Goal: Find specific page/section

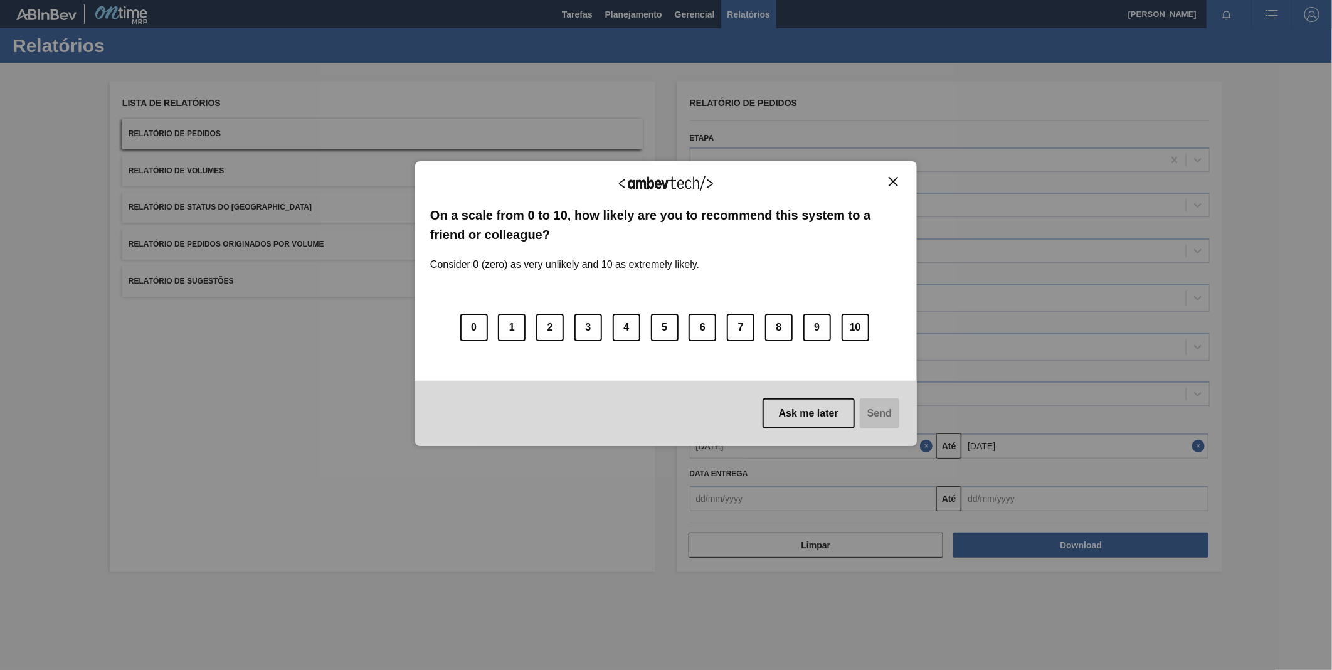
click at [901, 186] on button "Close" at bounding box center [893, 181] width 17 height 11
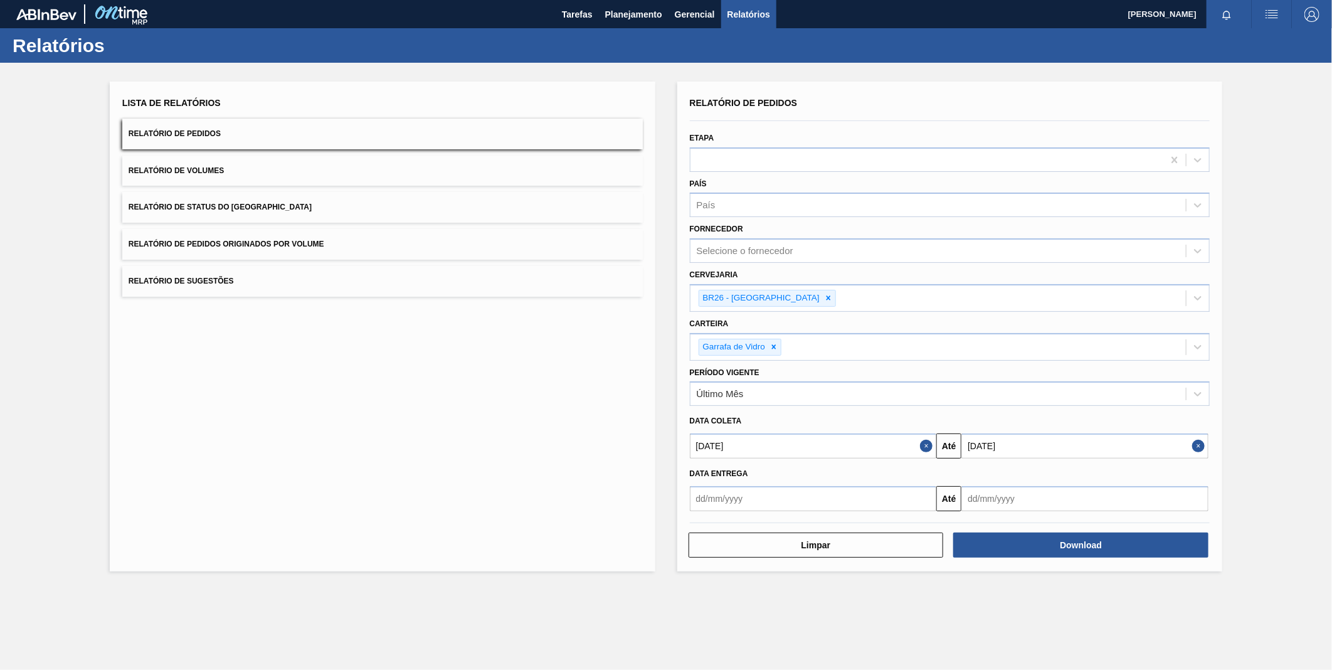
click at [891, 172] on div "País País" at bounding box center [950, 195] width 531 height 46
click at [892, 184] on div "País País" at bounding box center [950, 196] width 521 height 43
click at [913, 551] on button "Limpar" at bounding box center [816, 545] width 255 height 25
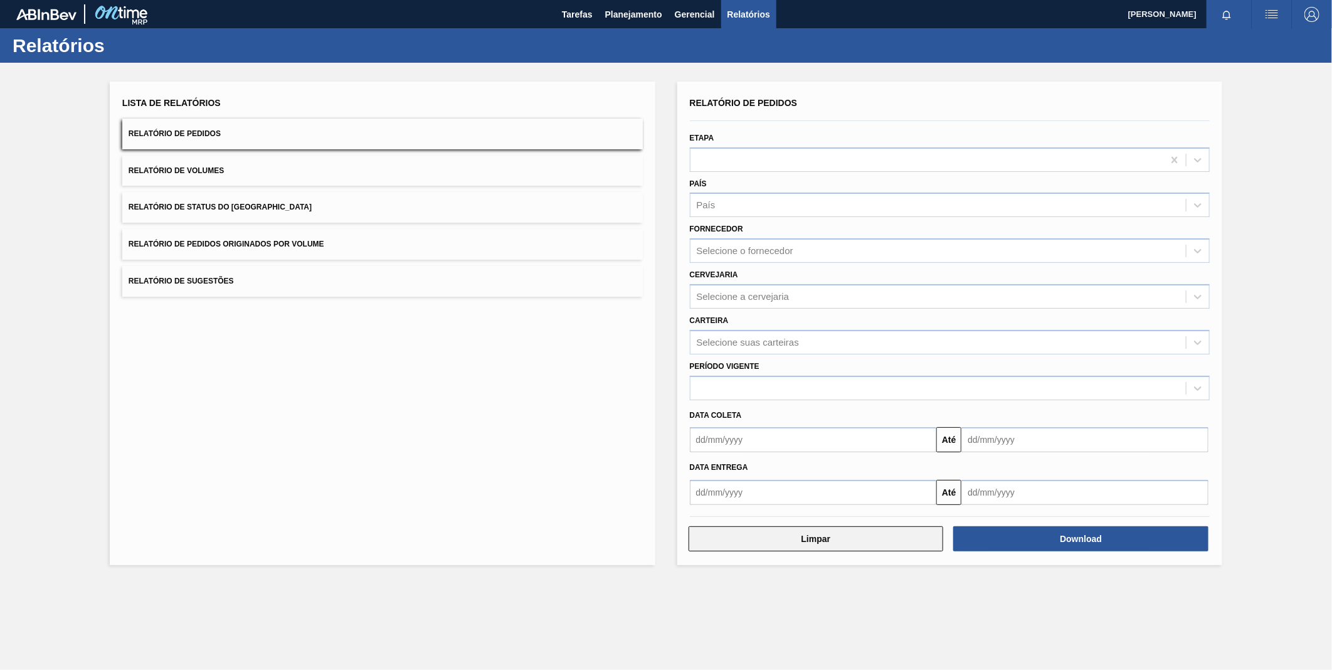
click at [913, 551] on div "Relatório de Pedidos Etapa País País Fornecedor Selecione o fornecedor Cervejar…" at bounding box center [950, 324] width 546 height 484
click at [912, 551] on div "Relatório de Pedidos Etapa País País Fornecedor Selecione o fornecedor Cervejar…" at bounding box center [950, 324] width 546 height 484
drag, startPoint x: 912, startPoint y: 551, endPoint x: 898, endPoint y: 539, distance: 18.3
click at [898, 539] on button "Limpar" at bounding box center [816, 538] width 255 height 25
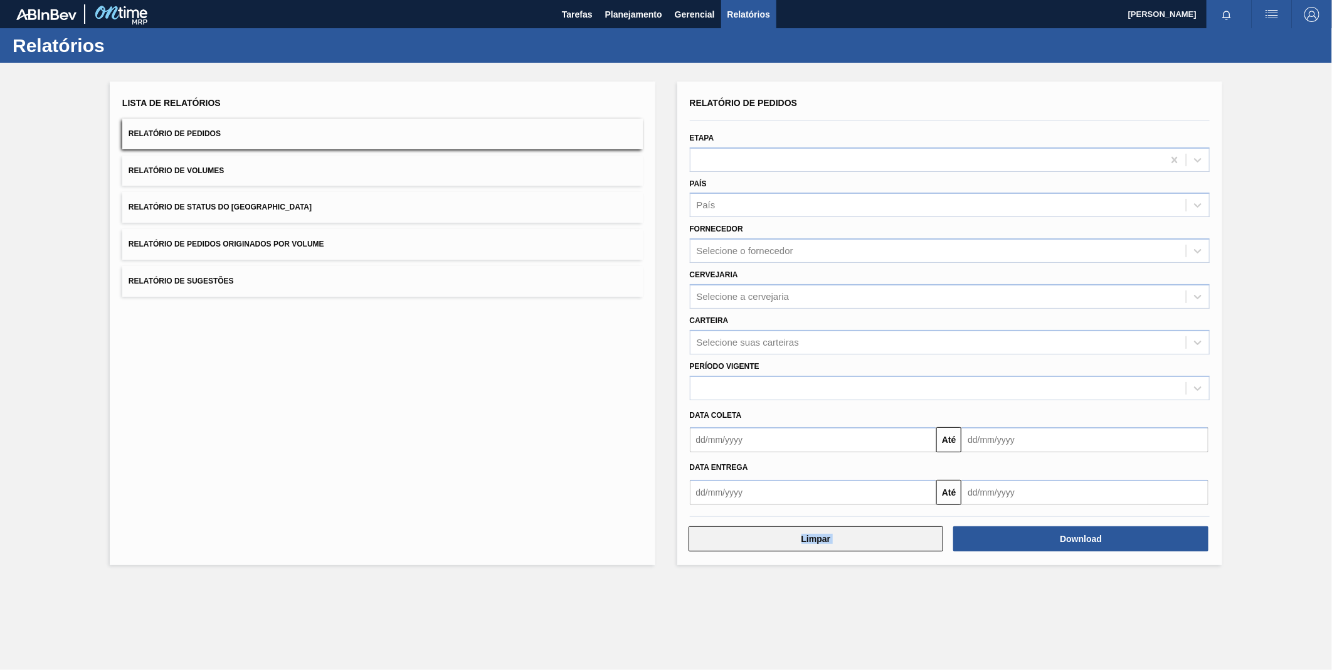
click at [894, 535] on button "Limpar" at bounding box center [816, 538] width 255 height 25
drag, startPoint x: 894, startPoint y: 535, endPoint x: 878, endPoint y: 561, distance: 30.1
click at [894, 534] on button "Limpar" at bounding box center [816, 538] width 255 height 25
click at [864, 573] on div "Lista de Relatórios Relatório de Pedidos Relatório de Volumes Relatório de Stat…" at bounding box center [666, 322] width 1332 height 518
